Goal: Find specific page/section

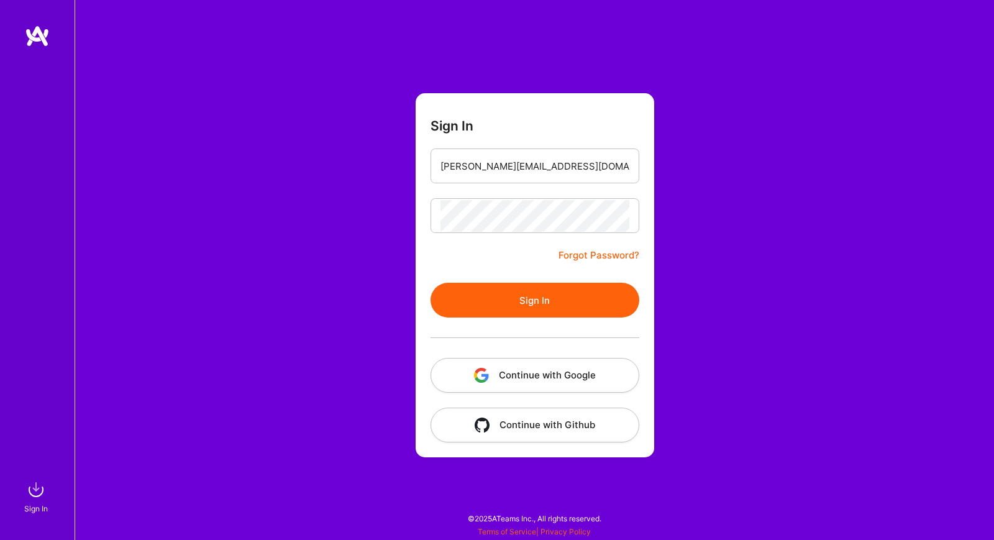
click at [447, 300] on button "Sign In" at bounding box center [535, 300] width 209 height 35
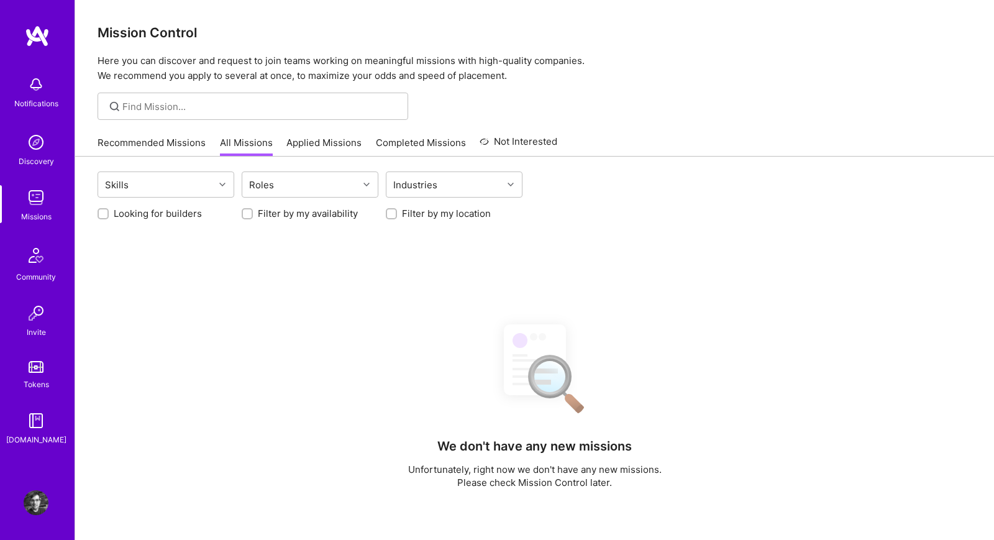
click at [842, 85] on div "Mission Control Here you can discover and request to join teams working on mean…" at bounding box center [534, 380] width 919 height 760
